Goal: Transaction & Acquisition: Purchase product/service

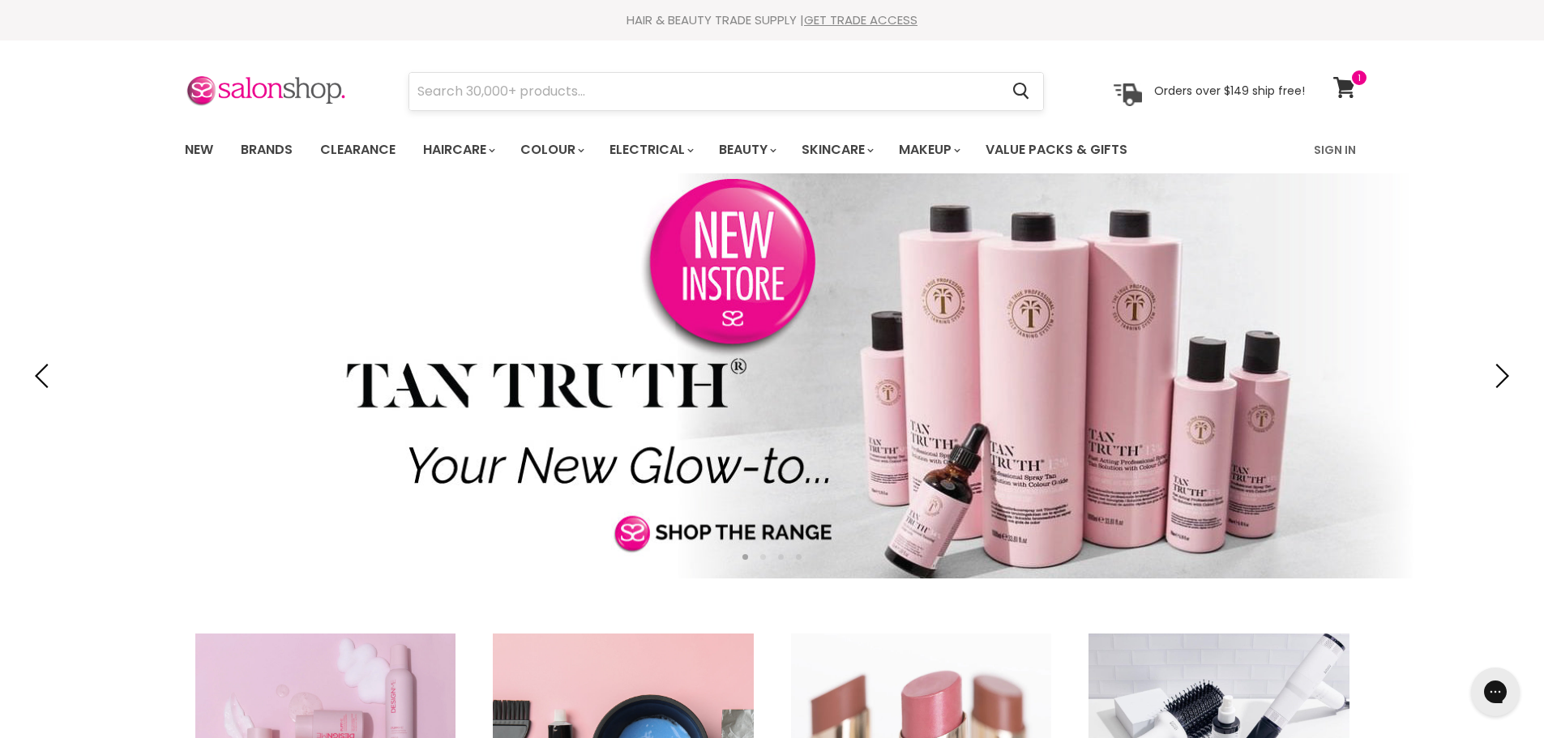
click at [608, 88] on input "Search" at bounding box center [704, 91] width 591 height 37
click at [612, 99] on input "Search" at bounding box center [704, 91] width 591 height 37
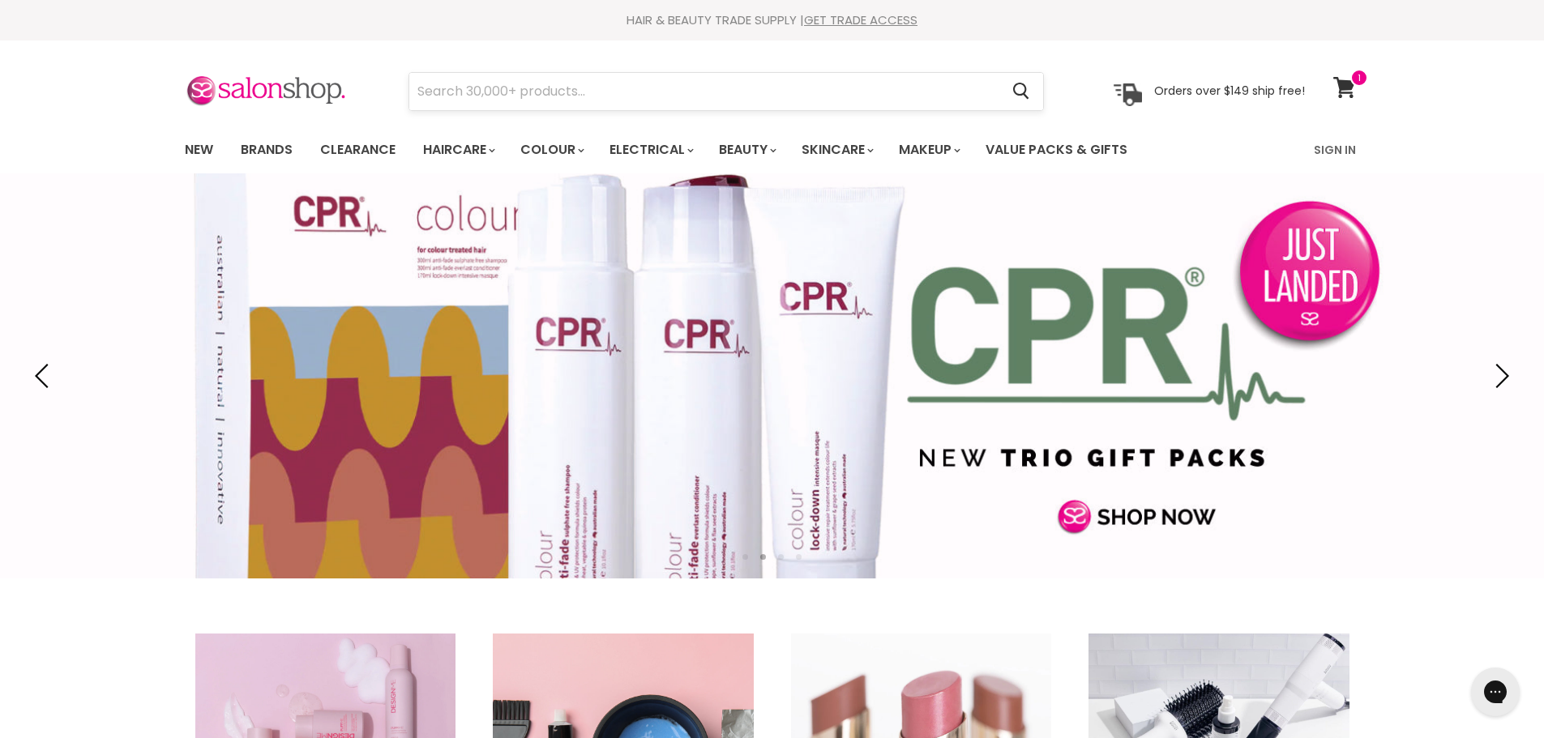
click at [727, 100] on input "Search" at bounding box center [704, 91] width 591 height 37
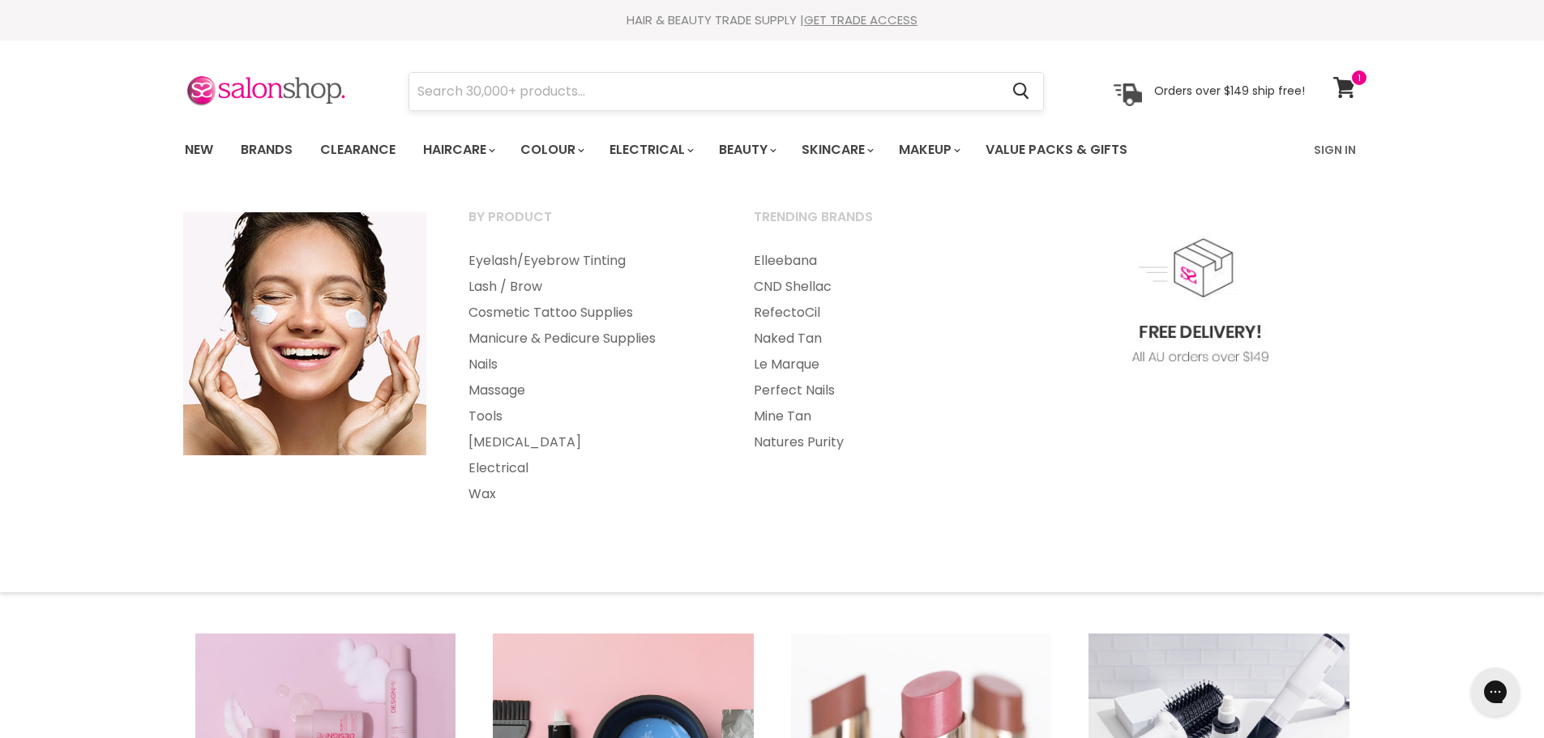
click at [576, 86] on input "Search" at bounding box center [704, 91] width 591 height 37
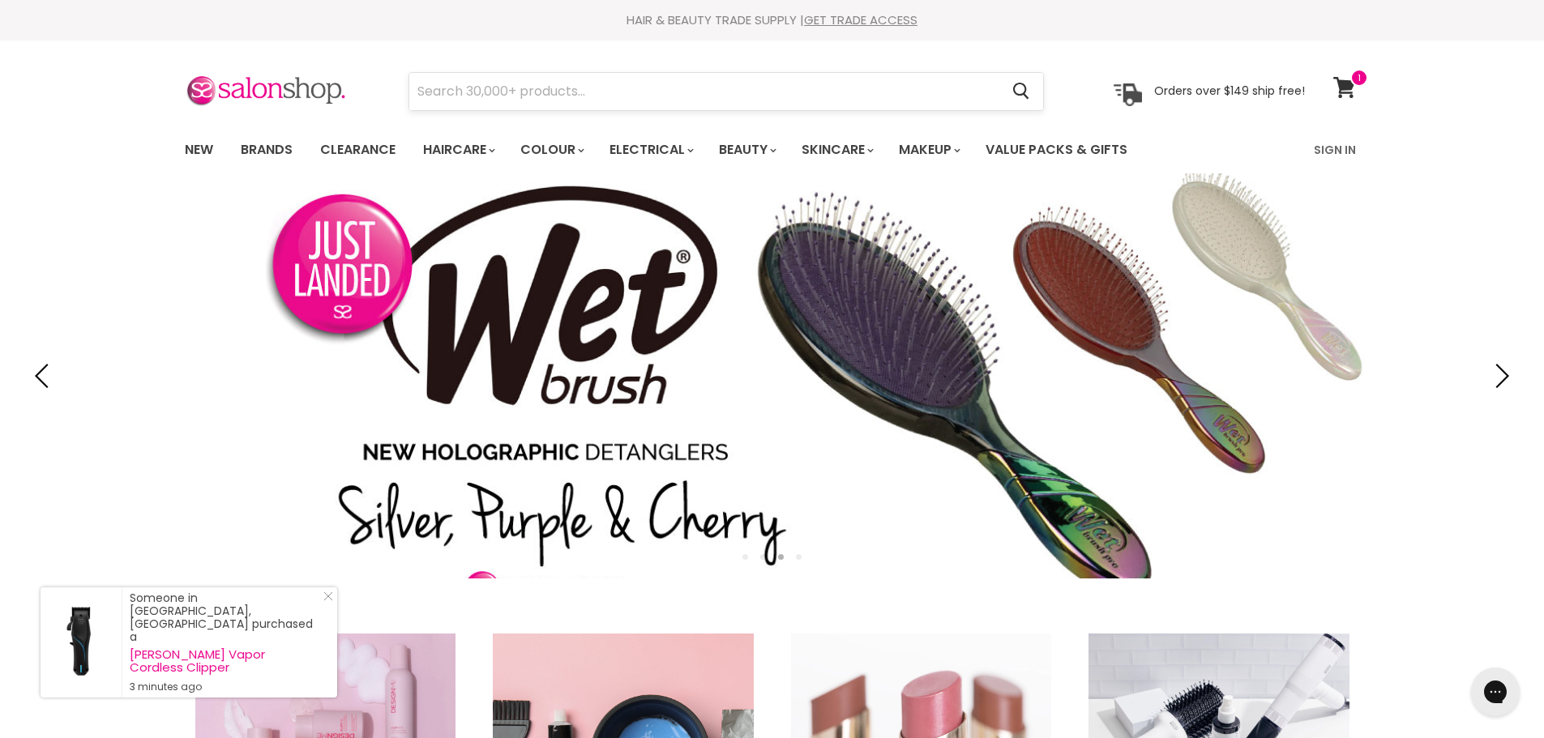
click at [601, 99] on input "Search" at bounding box center [704, 91] width 591 height 37
click at [609, 88] on input "Search" at bounding box center [704, 91] width 591 height 37
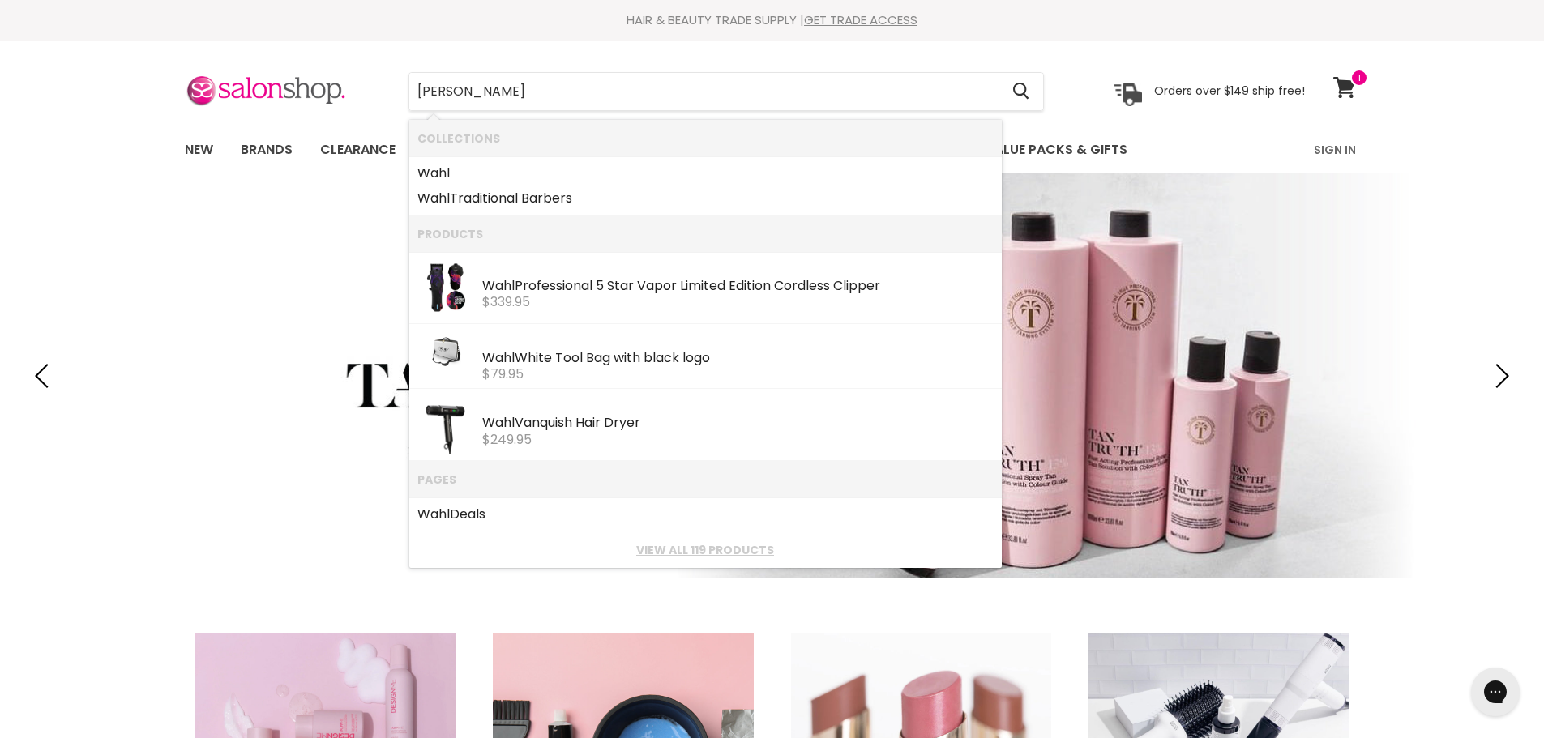
type input "[PERSON_NAME]"
click at [96, 109] on div "Menu [PERSON_NAME] Cancel" at bounding box center [772, 107] width 1544 height 133
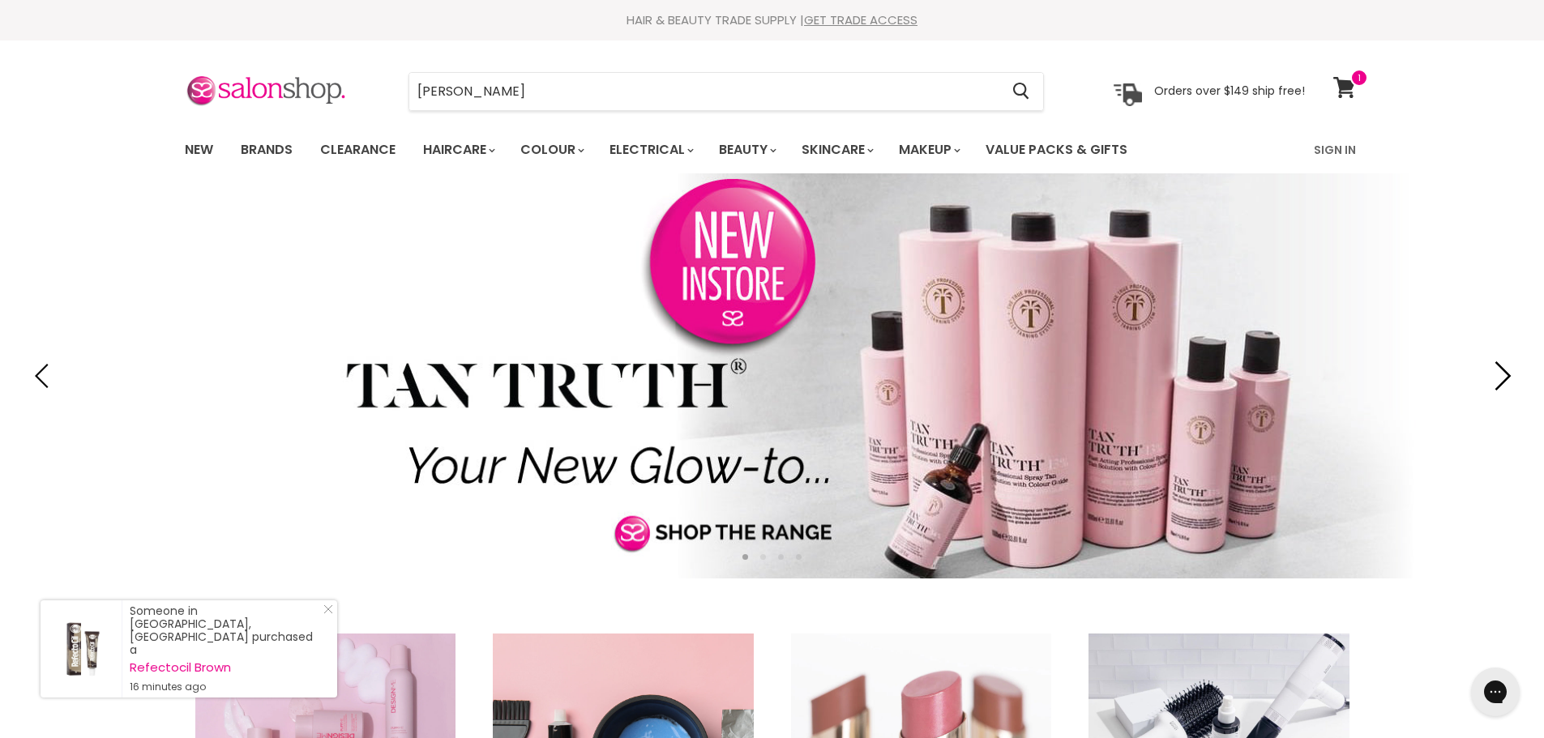
click at [1504, 374] on icon "Next" at bounding box center [1499, 375] width 29 height 29
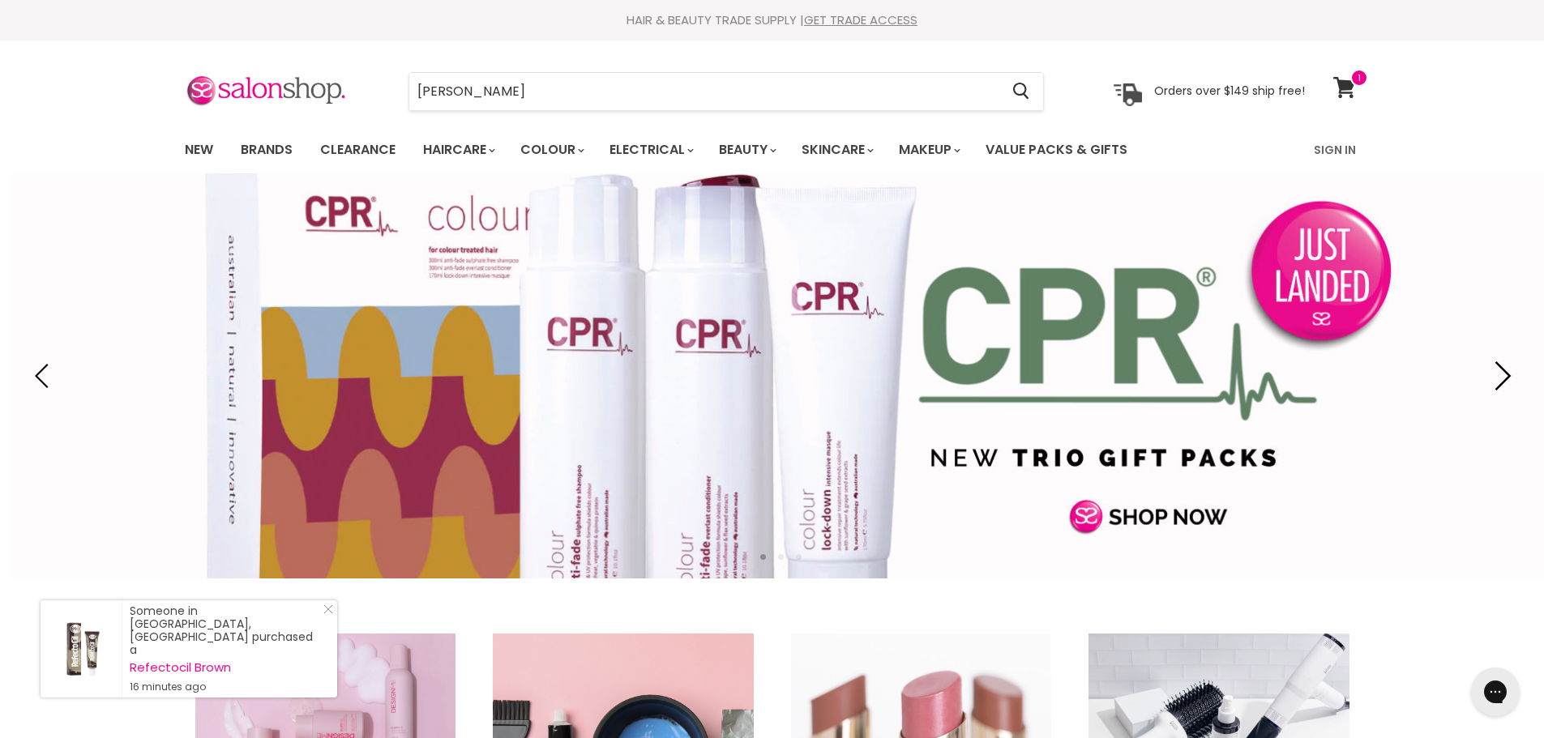
click at [1504, 374] on icon "Next" at bounding box center [1499, 375] width 29 height 29
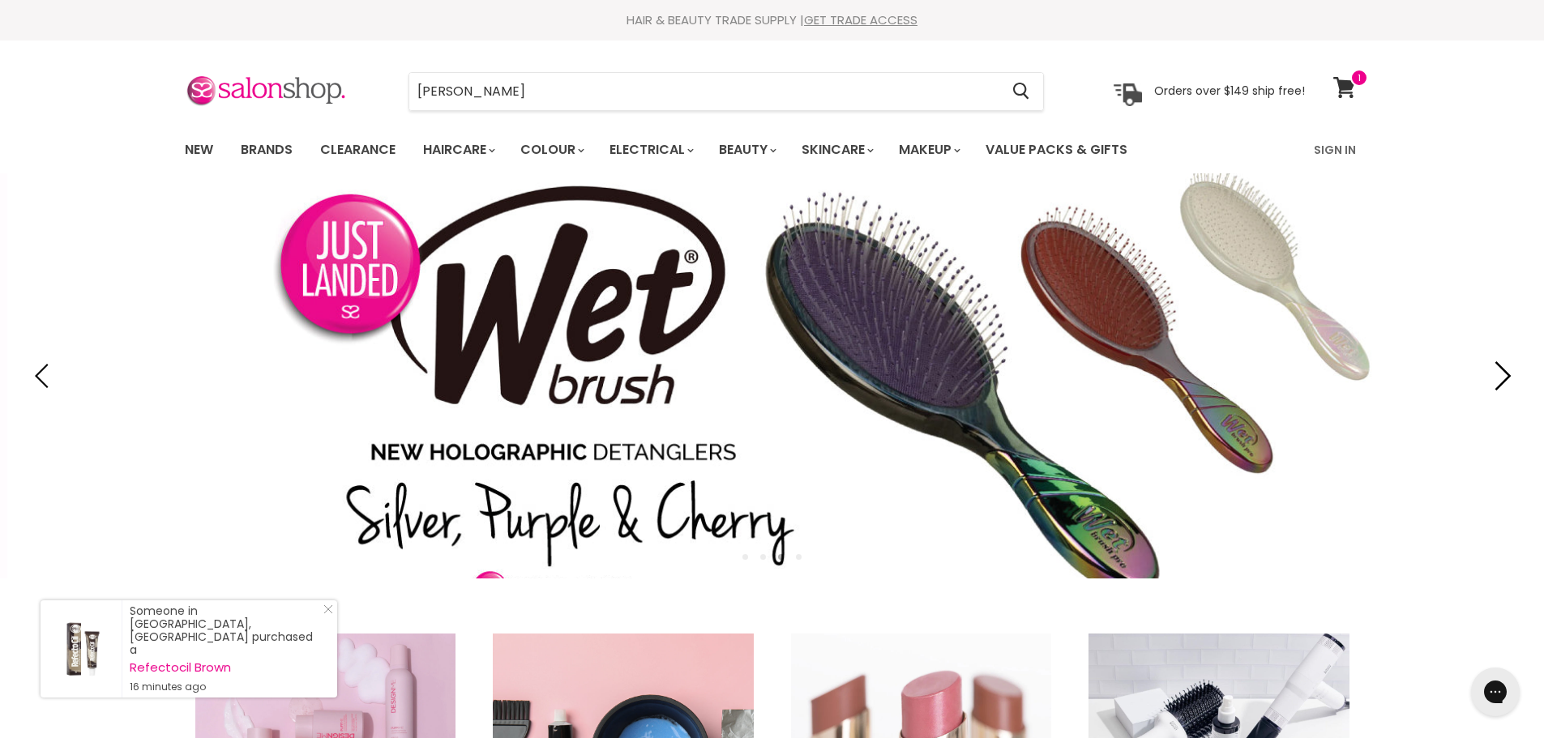
click at [1504, 374] on icon "Next" at bounding box center [1499, 375] width 29 height 29
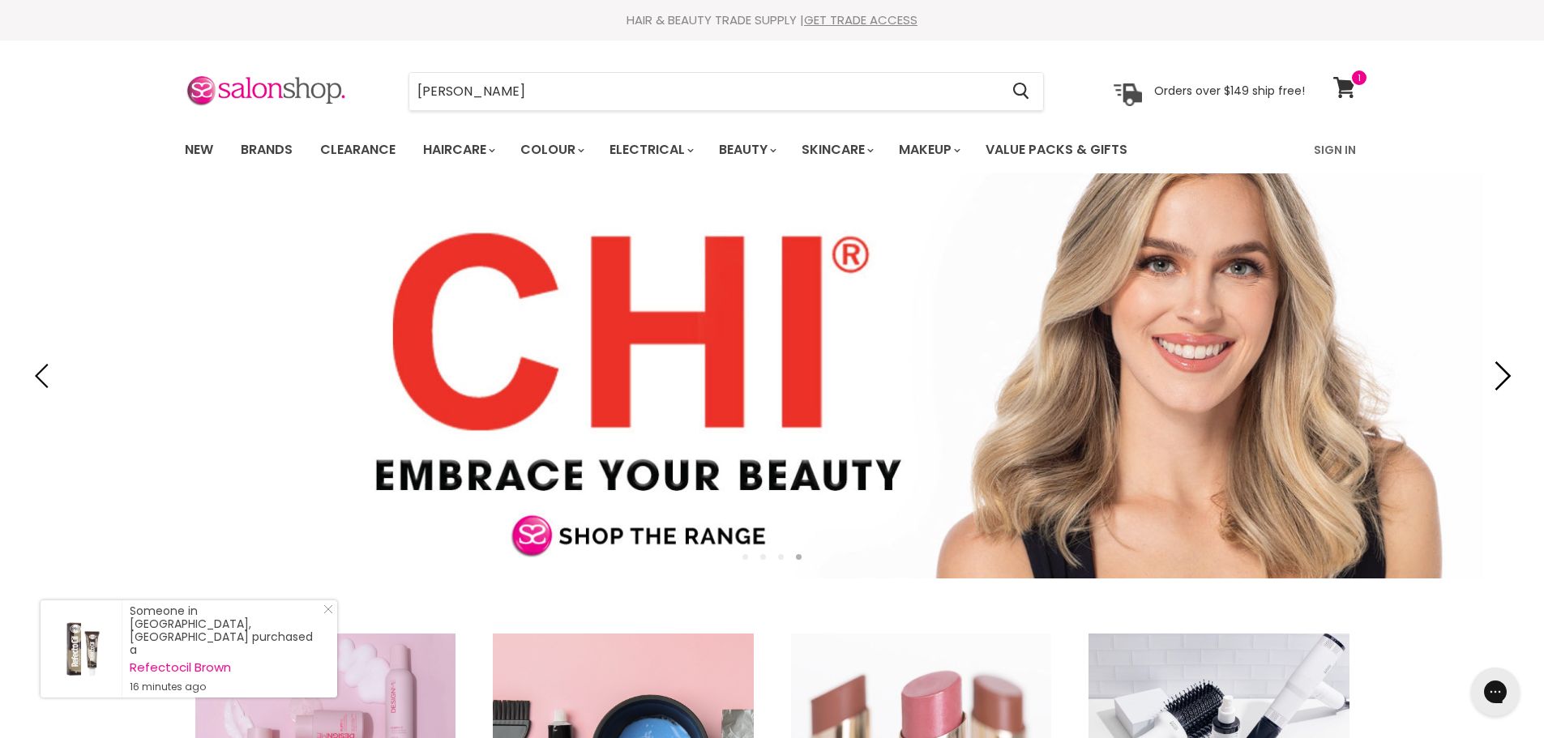
click at [1504, 374] on icon "Next" at bounding box center [1499, 375] width 29 height 29
